Goal: Task Accomplishment & Management: Manage account settings

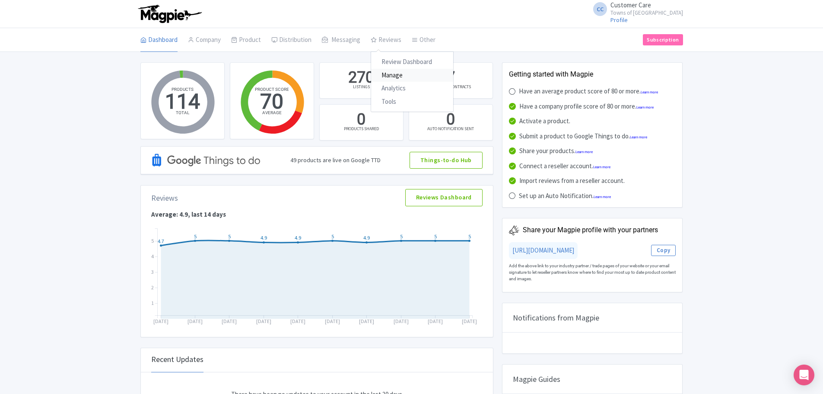
click at [400, 76] on link "Manage" at bounding box center [412, 75] width 82 height 13
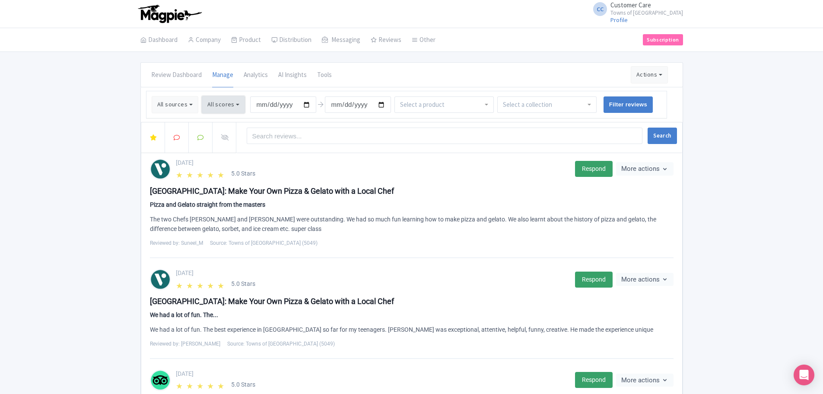
click at [236, 104] on button "All scores" at bounding box center [224, 104] width 44 height 17
click at [226, 137] on label "4 stars" at bounding box center [227, 138] width 18 height 10
click at [223, 137] on input "4 stars" at bounding box center [221, 135] width 6 height 6
checkbox input "false"
click at [218, 122] on label "5 stars" at bounding box center [227, 124] width 18 height 10
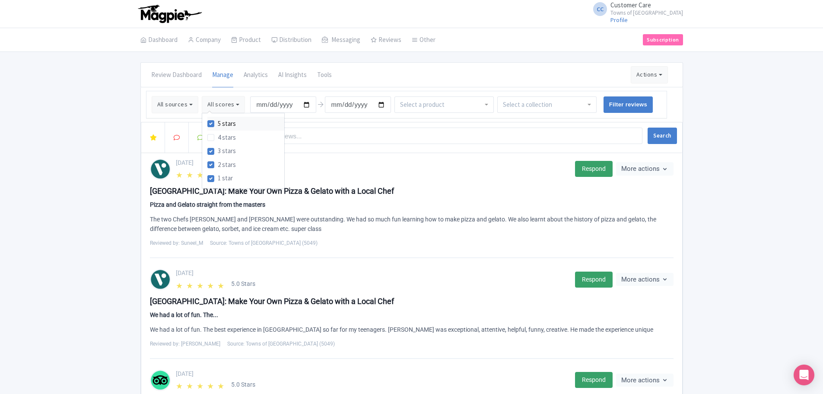
click at [218, 122] on input "5 stars" at bounding box center [221, 121] width 6 height 6
checkbox input "false"
click at [304, 105] on input "[DATE]" at bounding box center [283, 104] width 66 height 16
type input "[DATE]"
click at [384, 106] on input "[DATE]" at bounding box center [358, 104] width 66 height 16
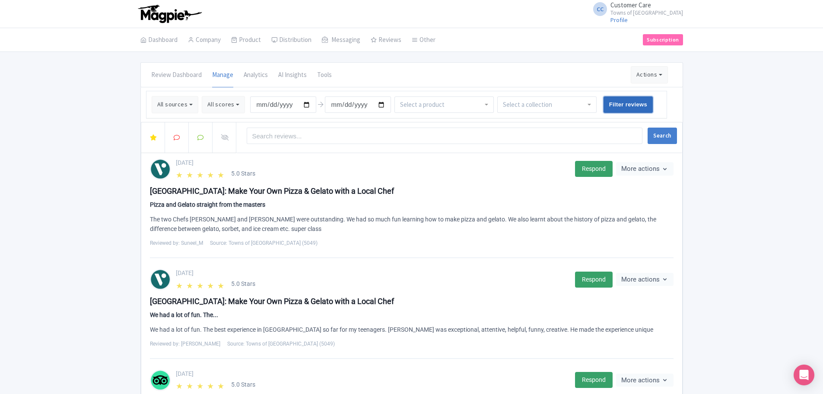
click at [638, 101] on input "Filter reviews" at bounding box center [628, 104] width 50 height 16
